Goal: Transaction & Acquisition: Obtain resource

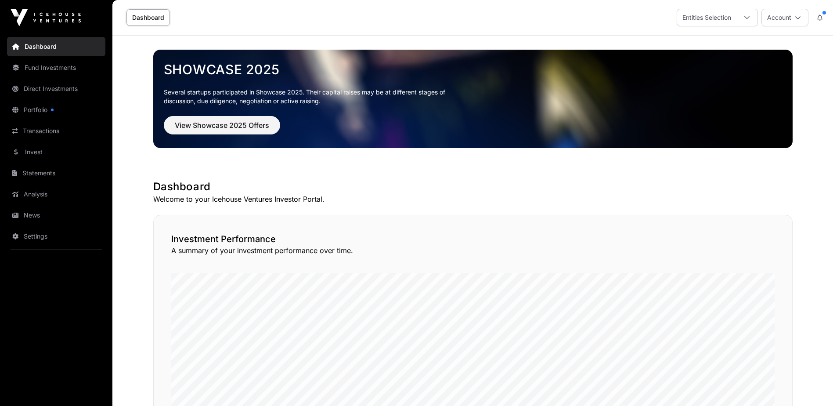
click at [37, 238] on link "Settings" at bounding box center [56, 236] width 98 height 19
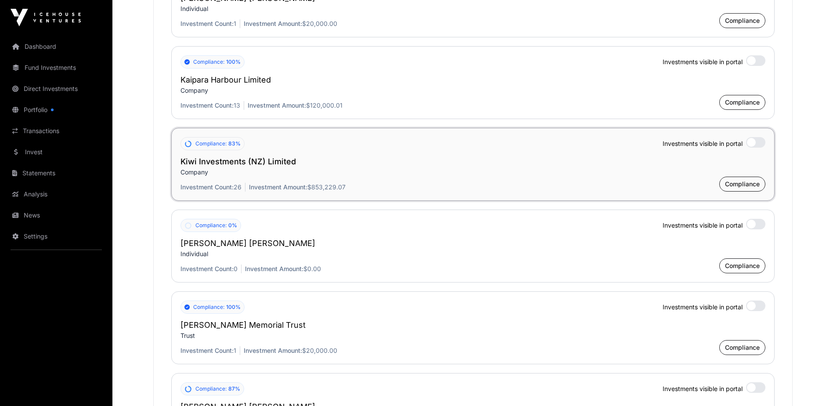
scroll to position [1625, 0]
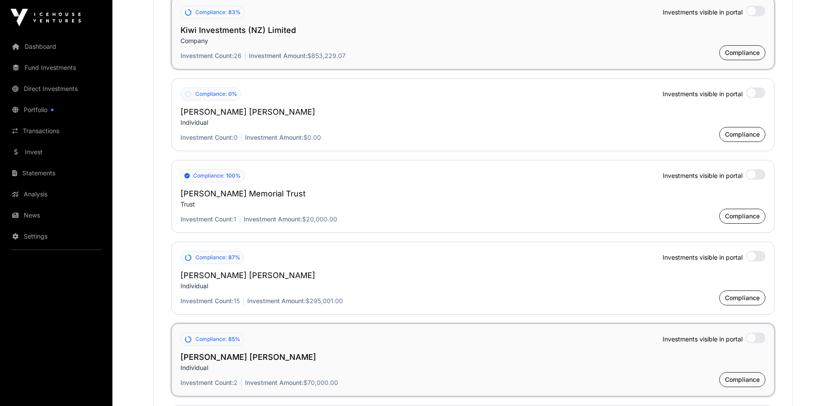
click at [759, 343] on div at bounding box center [755, 338] width 19 height 11
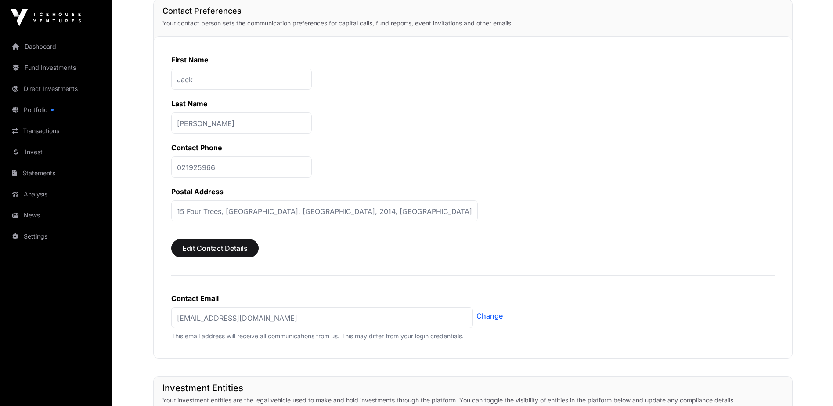
scroll to position [250, 0]
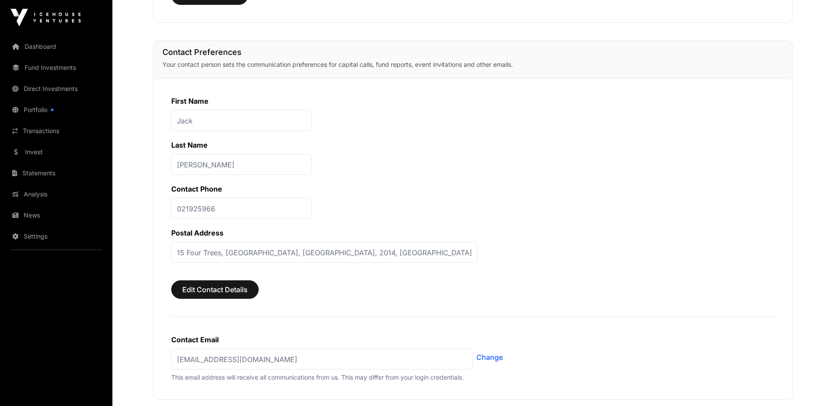
click at [43, 47] on link "Dashboard" at bounding box center [56, 46] width 98 height 19
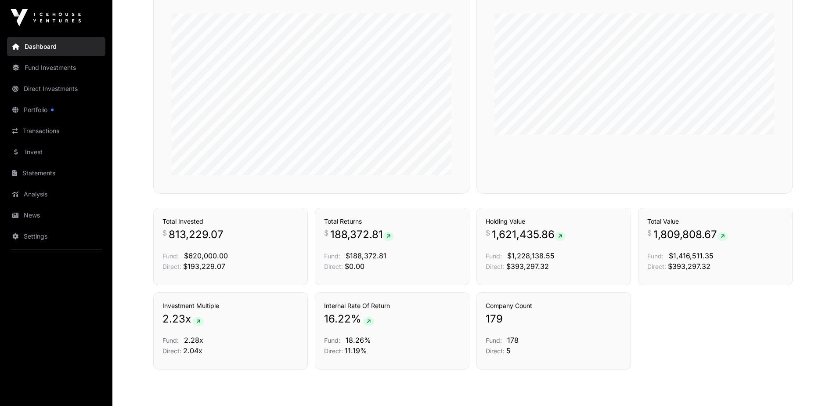
scroll to position [571, 0]
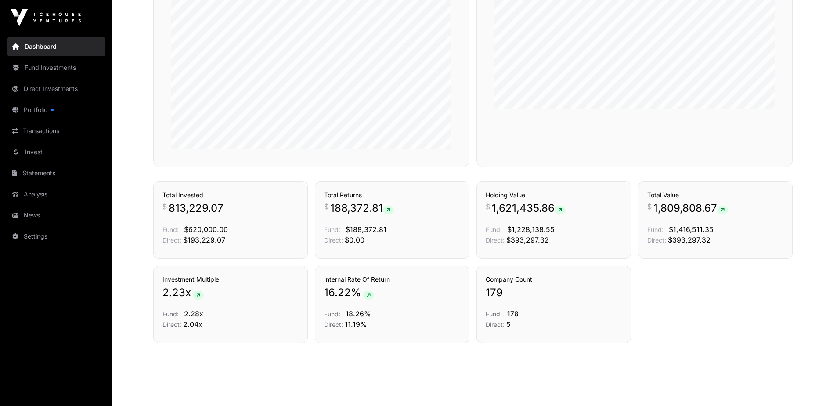
click at [35, 173] on link "Statements" at bounding box center [56, 172] width 98 height 19
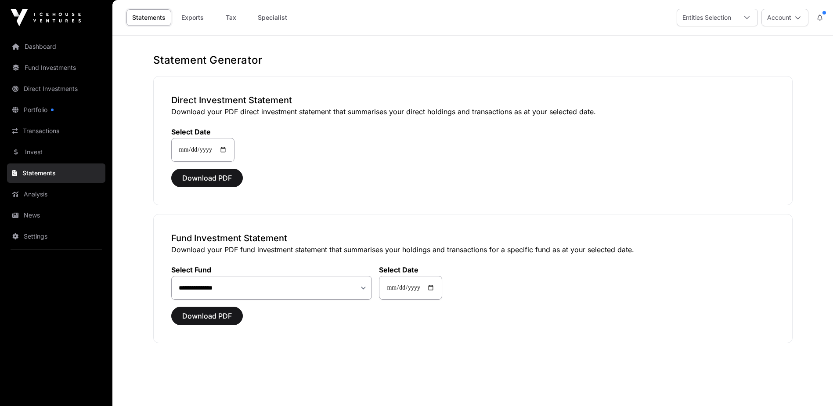
click at [34, 194] on link "Analysis" at bounding box center [56, 193] width 98 height 19
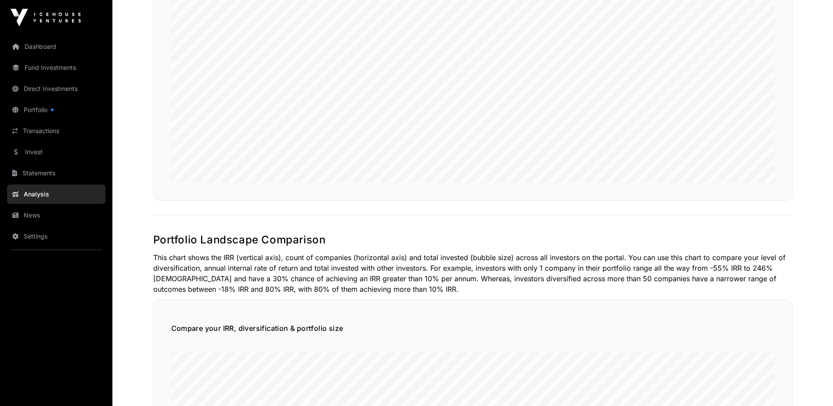
scroll to position [44, 0]
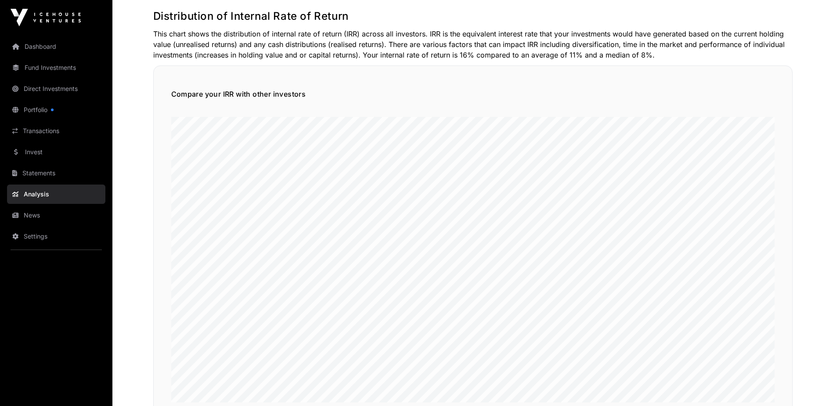
click at [36, 110] on link "Portfolio" at bounding box center [56, 109] width 98 height 19
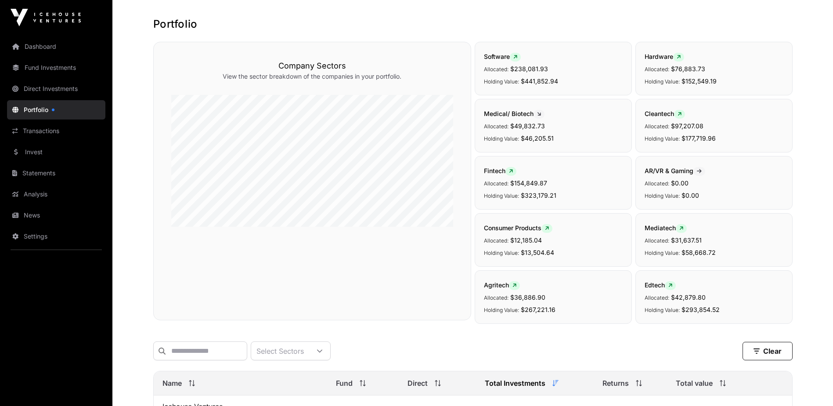
scroll to position [88, 0]
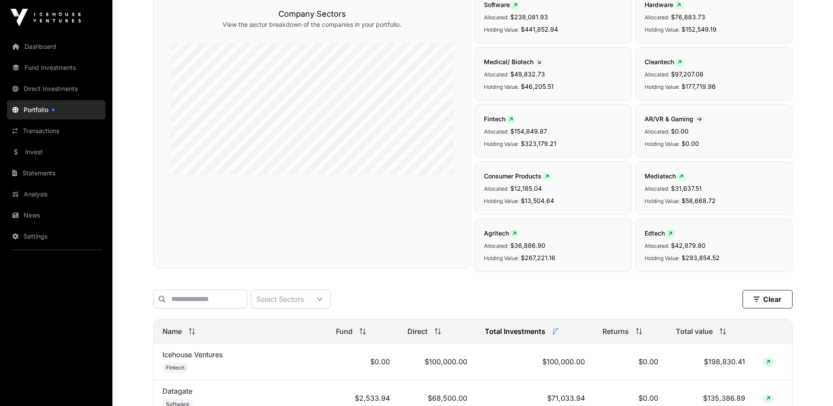
click at [35, 192] on link "Analysis" at bounding box center [56, 193] width 98 height 19
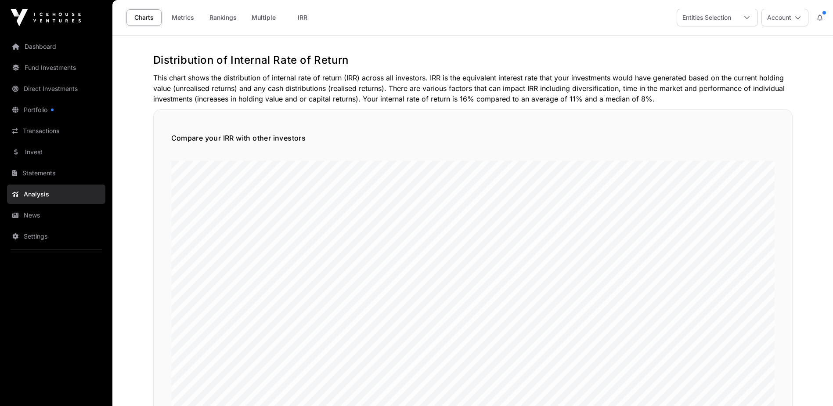
click at [178, 19] on link "Metrics" at bounding box center [182, 17] width 35 height 17
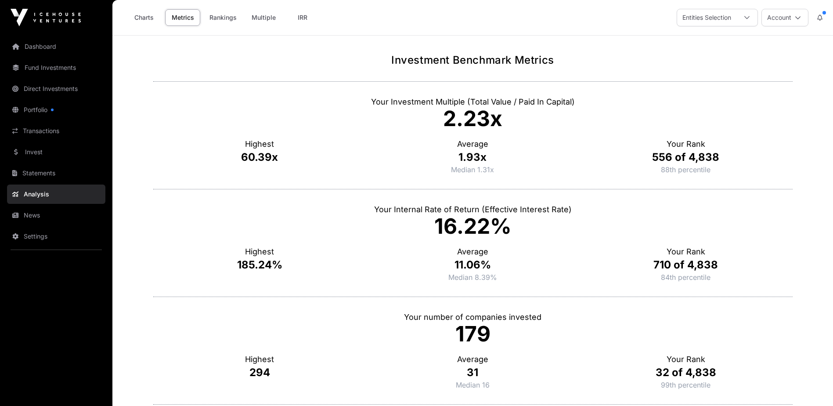
click at [218, 16] on link "Rankings" at bounding box center [223, 17] width 39 height 17
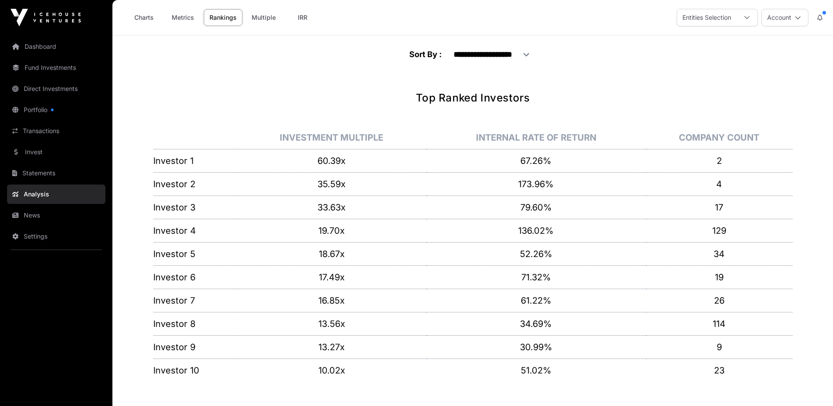
click at [250, 18] on link "Multiple" at bounding box center [264, 17] width 36 height 17
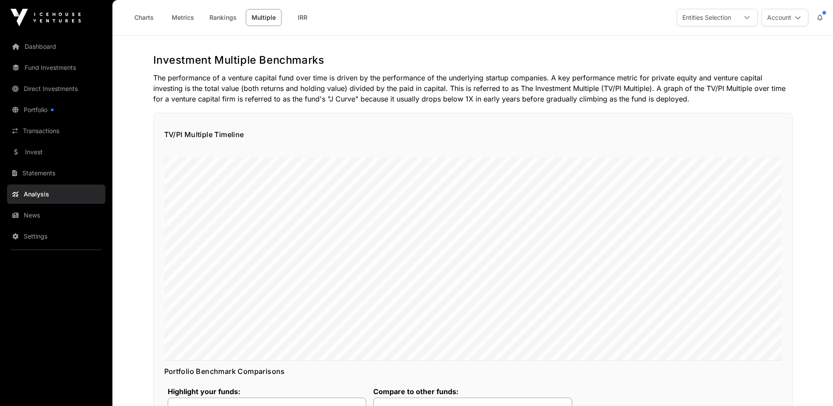
click at [302, 18] on link "IRR" at bounding box center [302, 17] width 35 height 17
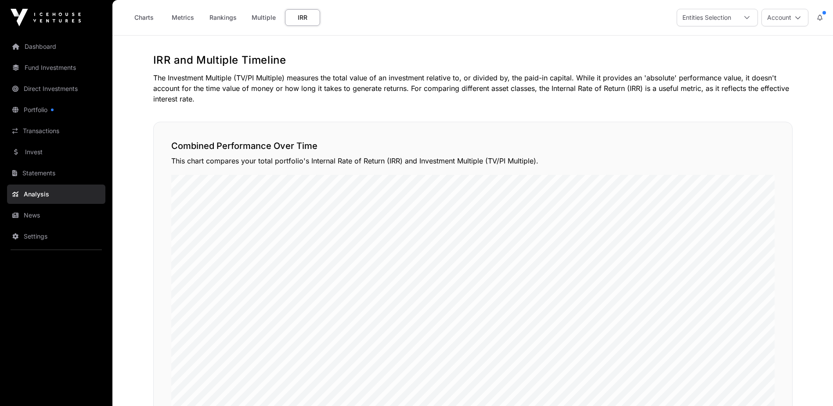
click at [31, 170] on link "Statements" at bounding box center [56, 172] width 98 height 19
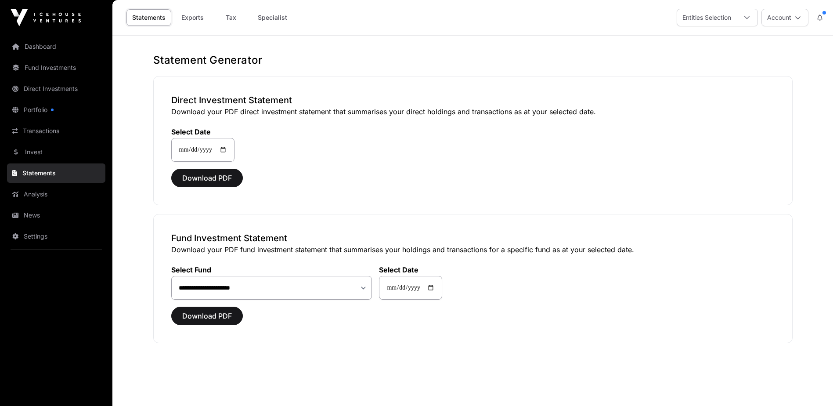
click at [37, 152] on link "Invest" at bounding box center [56, 151] width 98 height 19
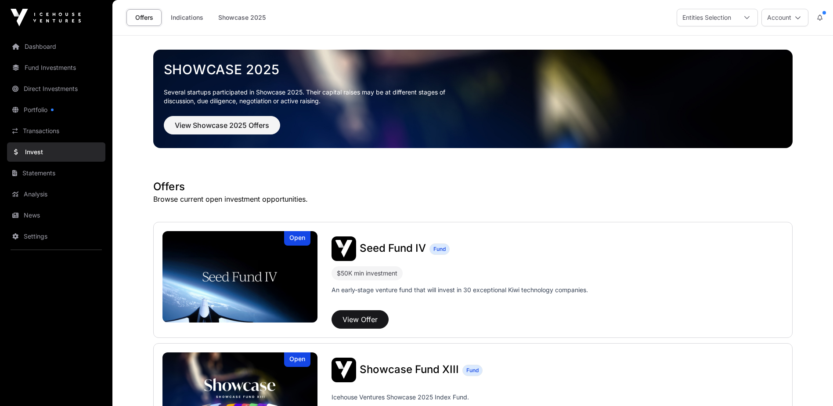
click at [43, 132] on link "Transactions" at bounding box center [56, 130] width 98 height 19
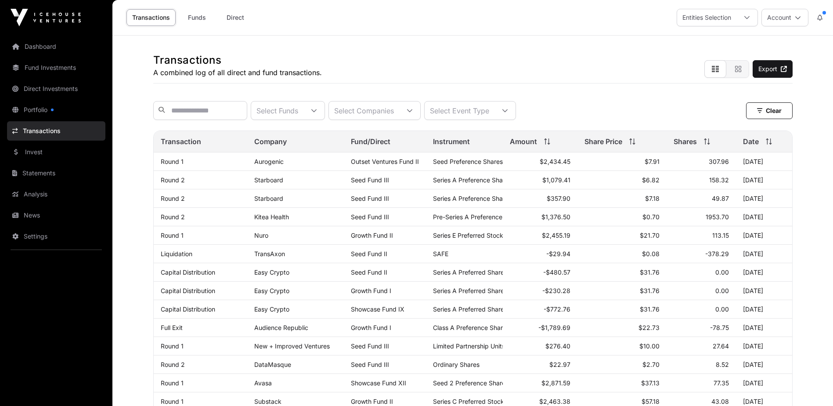
click at [38, 111] on link "Portfolio" at bounding box center [56, 109] width 98 height 19
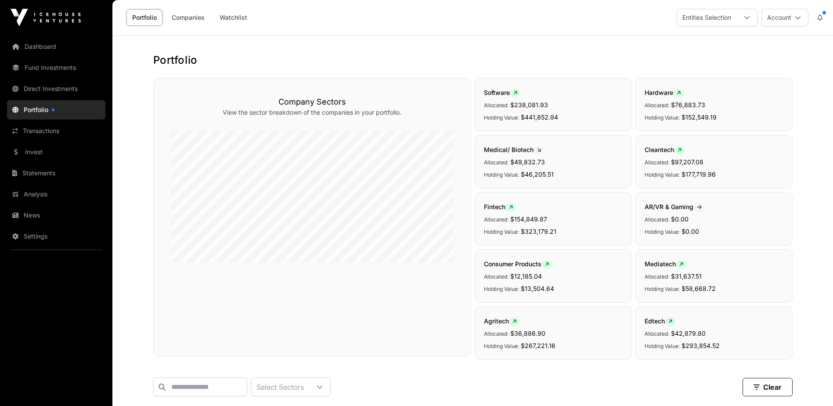
click at [192, 20] on link "Companies" at bounding box center [188, 17] width 44 height 17
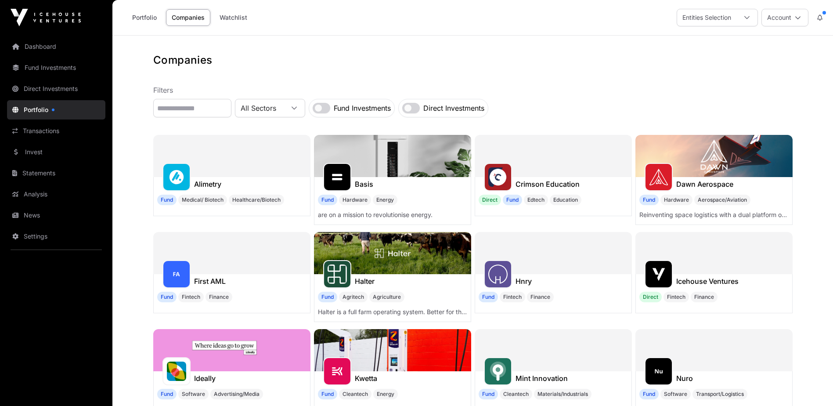
click at [52, 88] on link "Direct Investments" at bounding box center [56, 88] width 98 height 19
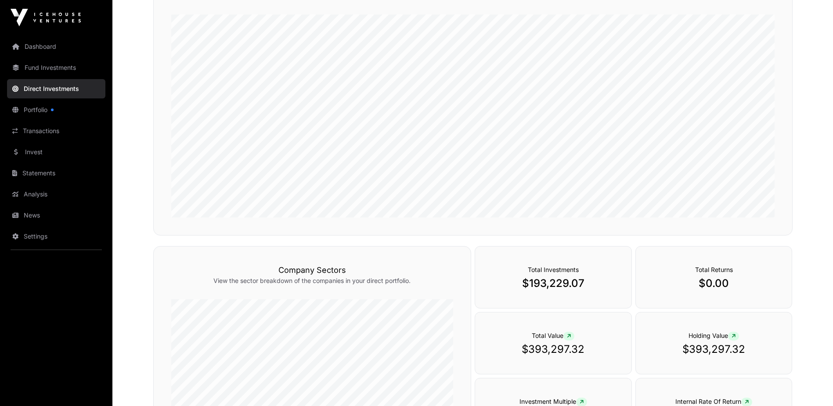
scroll to position [242, 0]
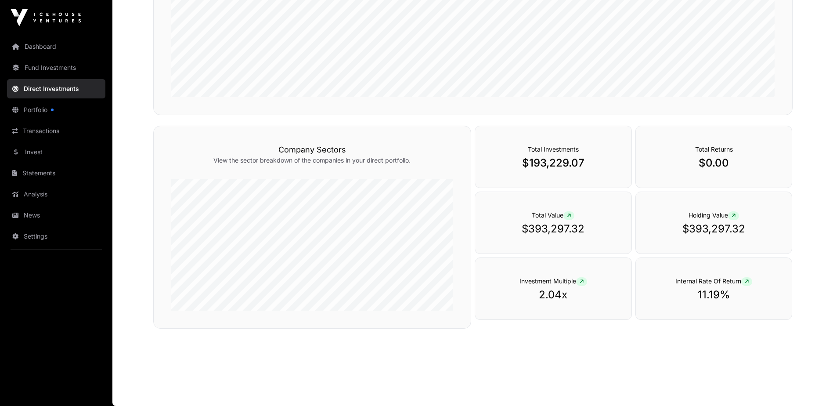
click at [47, 70] on link "Fund Investments" at bounding box center [56, 67] width 98 height 19
click at [47, 173] on link "Statements" at bounding box center [56, 172] width 98 height 19
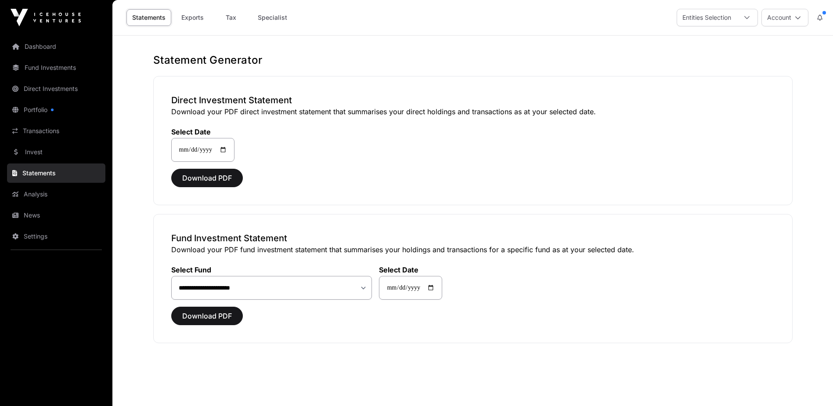
click at [188, 19] on link "Exports" at bounding box center [192, 17] width 35 height 17
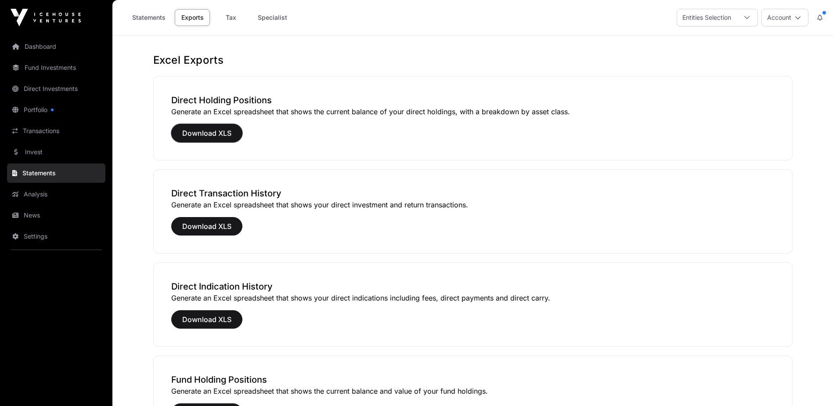
click at [225, 134] on span "Download XLS" at bounding box center [206, 133] width 49 height 11
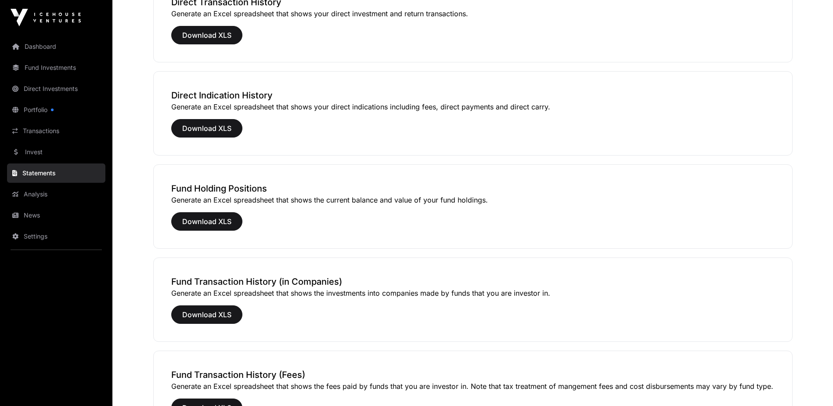
scroll to position [220, 0]
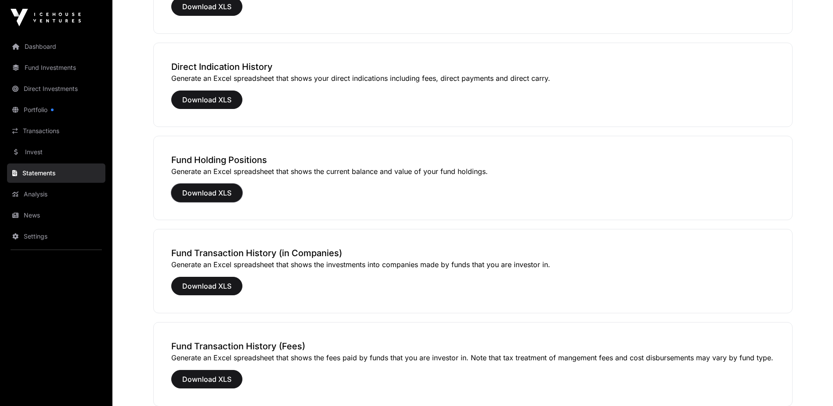
click at [202, 192] on span "Download XLS" at bounding box center [206, 193] width 49 height 11
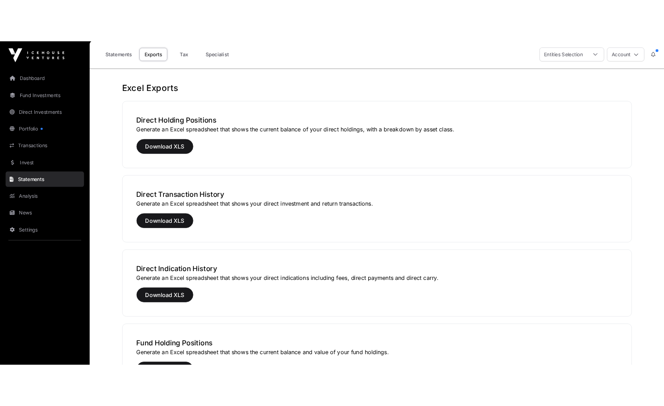
scroll to position [0, 0]
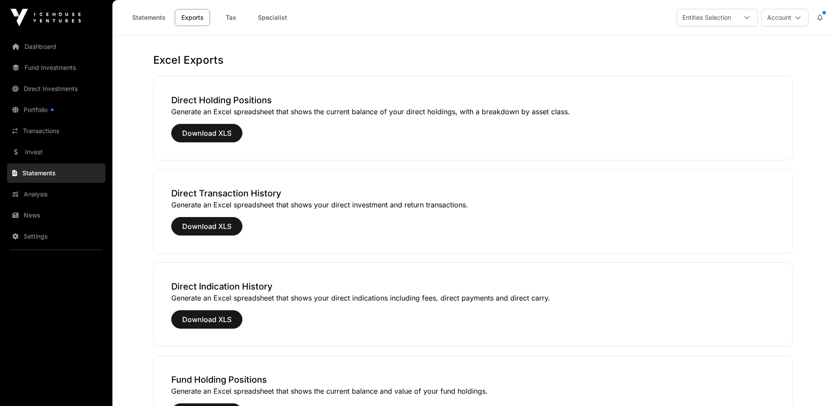
click at [276, 17] on link "Specialist" at bounding box center [272, 17] width 41 height 17
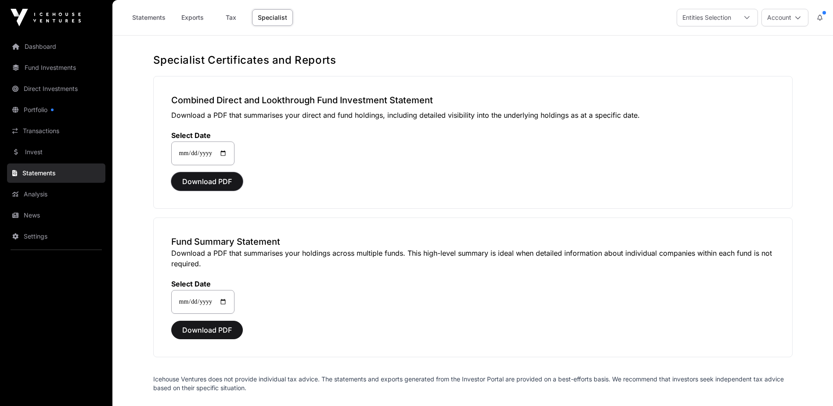
click at [211, 179] on span "Download PDF" at bounding box center [207, 181] width 50 height 11
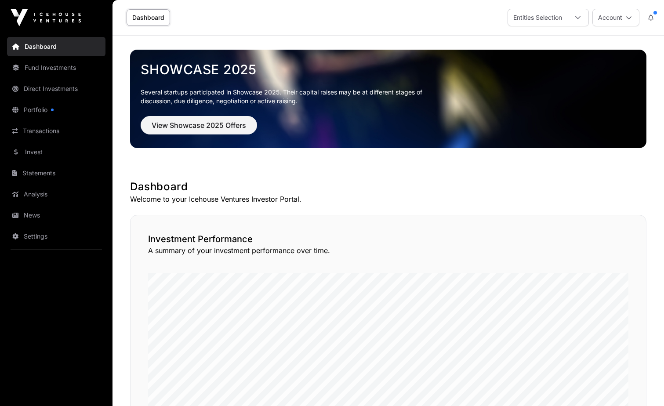
click at [37, 107] on link "Portfolio" at bounding box center [56, 109] width 98 height 19
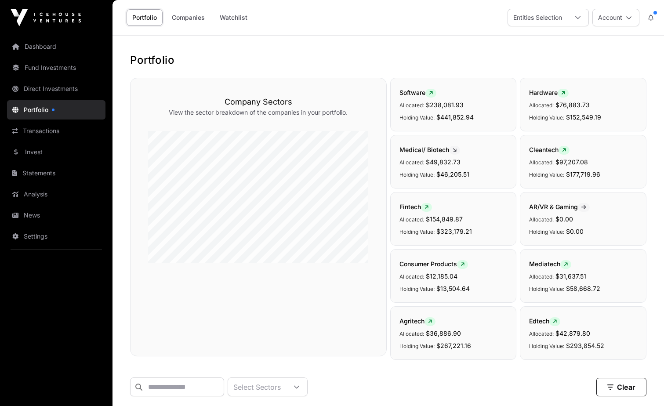
click at [43, 170] on link "Statements" at bounding box center [56, 172] width 98 height 19
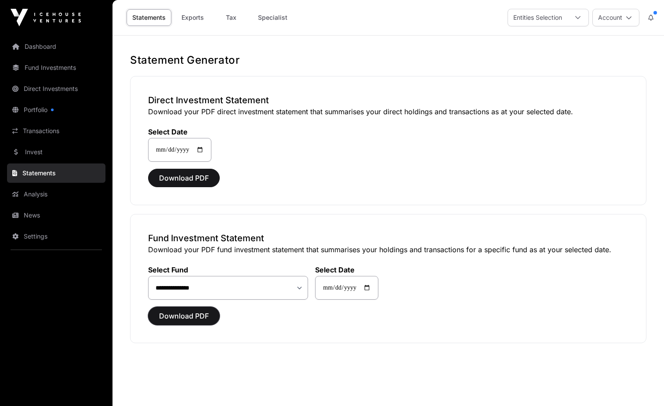
click at [187, 312] on span "Download PDF" at bounding box center [184, 316] width 50 height 11
click at [269, 16] on link "Specialist" at bounding box center [272, 17] width 41 height 17
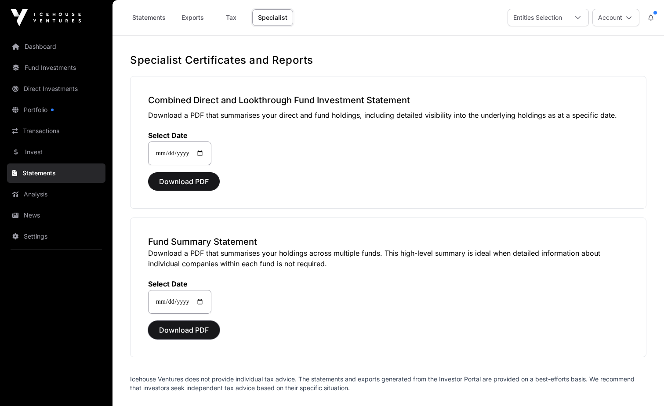
click at [181, 329] on span "Download PDF" at bounding box center [184, 330] width 50 height 11
